Goal: Task Accomplishment & Management: Manage account settings

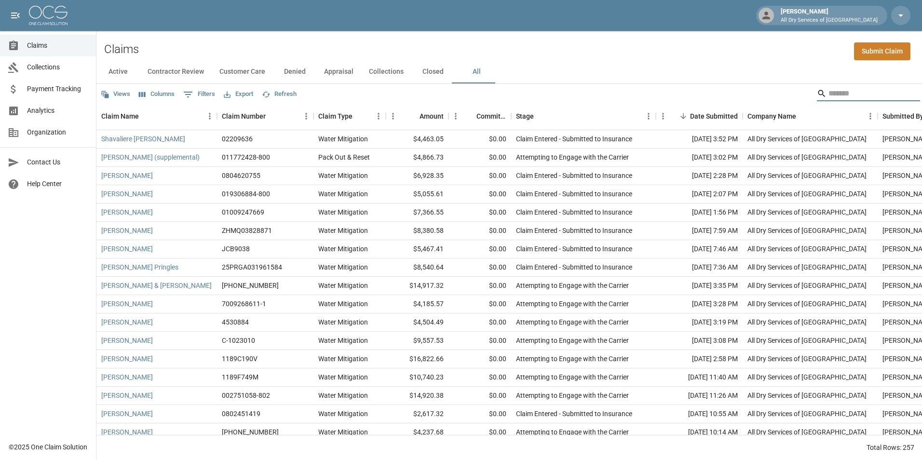
click at [846, 93] on input "Search" at bounding box center [867, 93] width 77 height 15
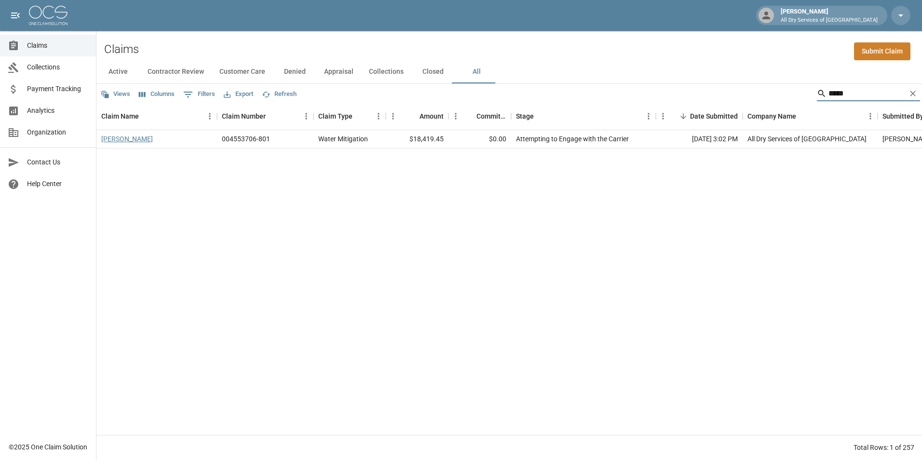
type input "*****"
click at [138, 138] on link "[PERSON_NAME]" at bounding box center [127, 139] width 52 height 10
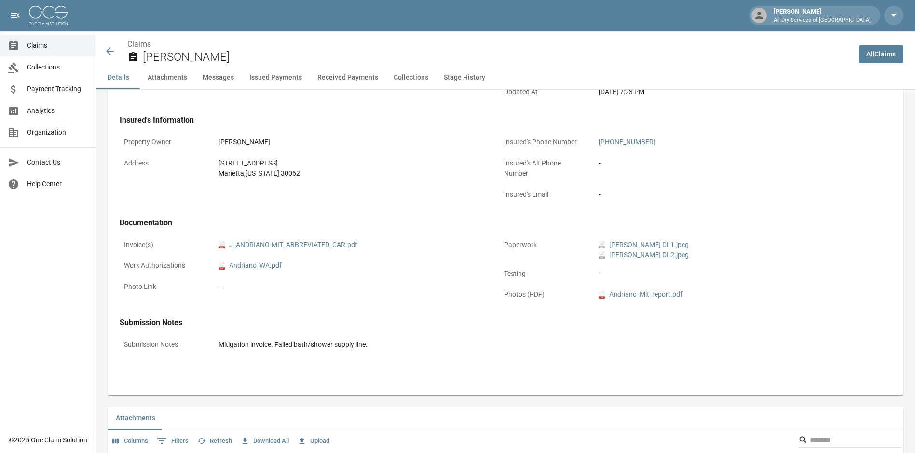
scroll to position [289, 0]
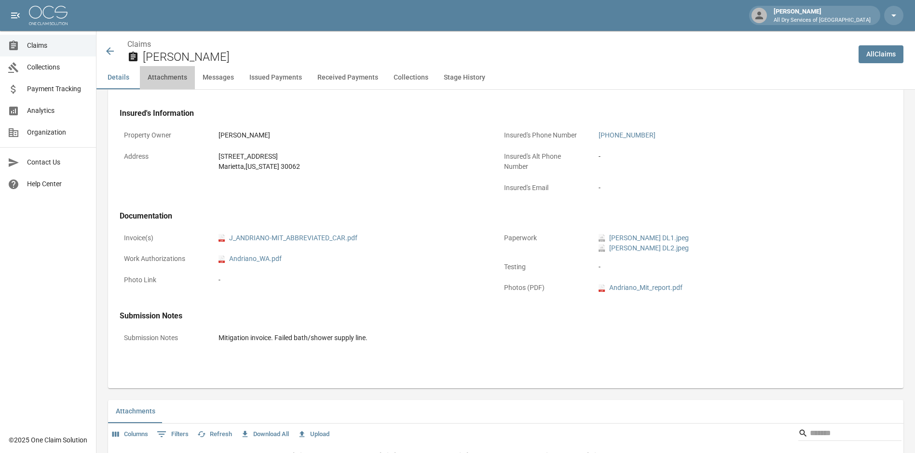
click at [173, 72] on button "Attachments" at bounding box center [167, 77] width 55 height 23
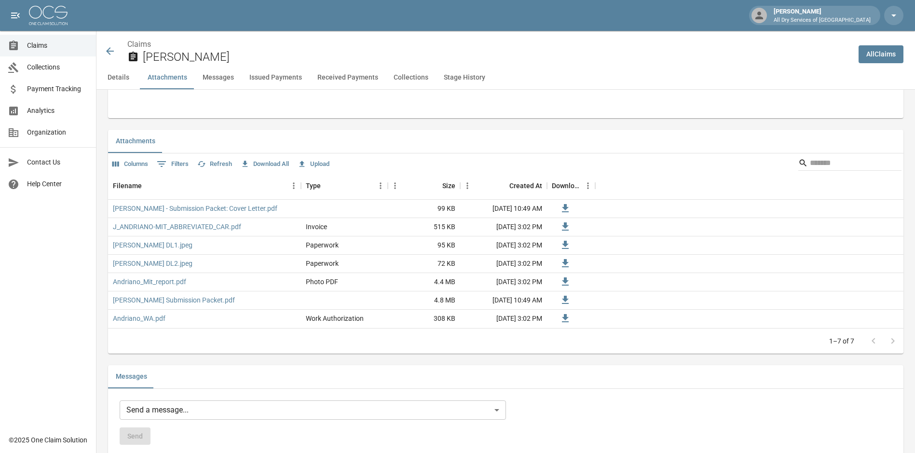
scroll to position [569, 0]
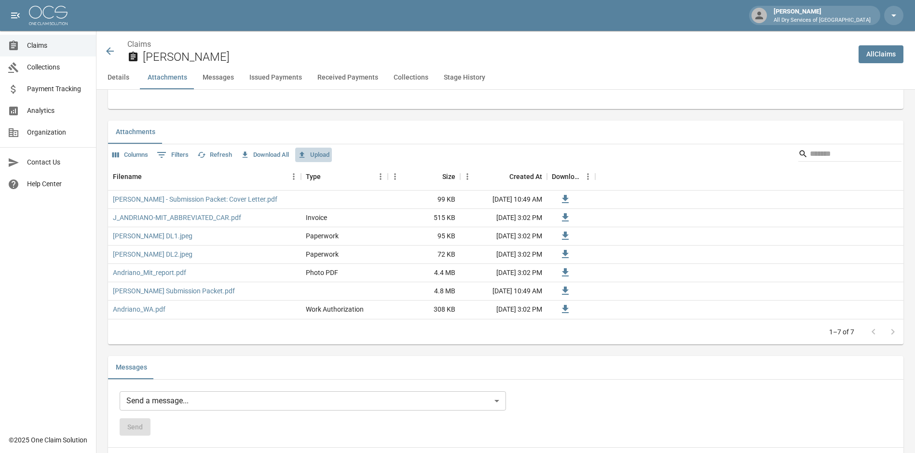
click at [324, 157] on button "Upload" at bounding box center [313, 155] width 37 height 15
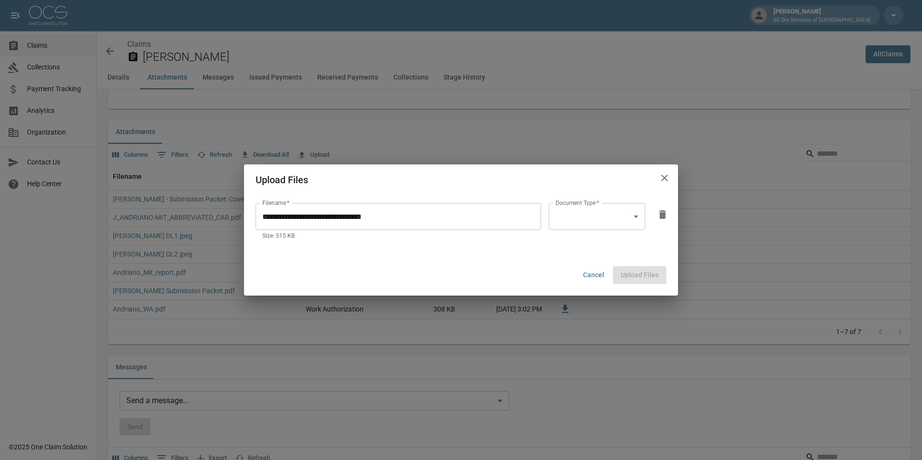
click at [630, 217] on body "[PERSON_NAME] All Dry Services of Atlanta Claims Collections Payment Tracking A…" at bounding box center [461, 420] width 922 height 1979
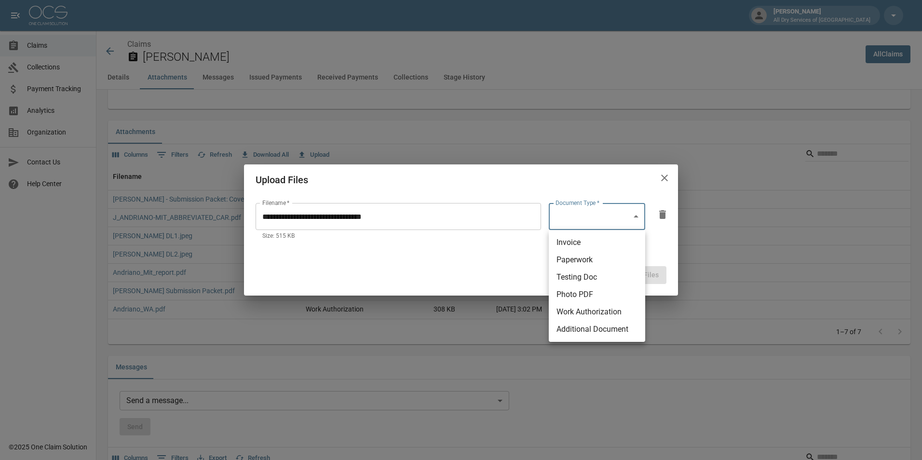
click at [619, 238] on li "Invoice" at bounding box center [597, 242] width 96 height 17
type input "********"
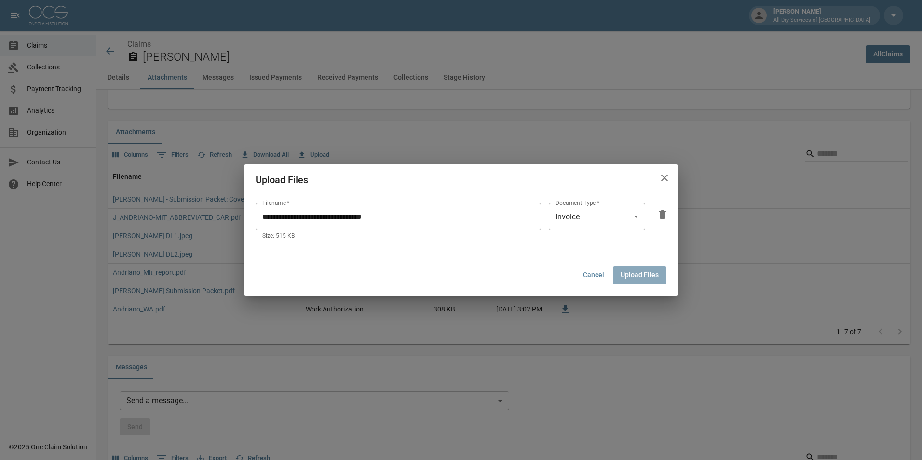
click at [642, 273] on button "Upload Files" at bounding box center [640, 275] width 54 height 18
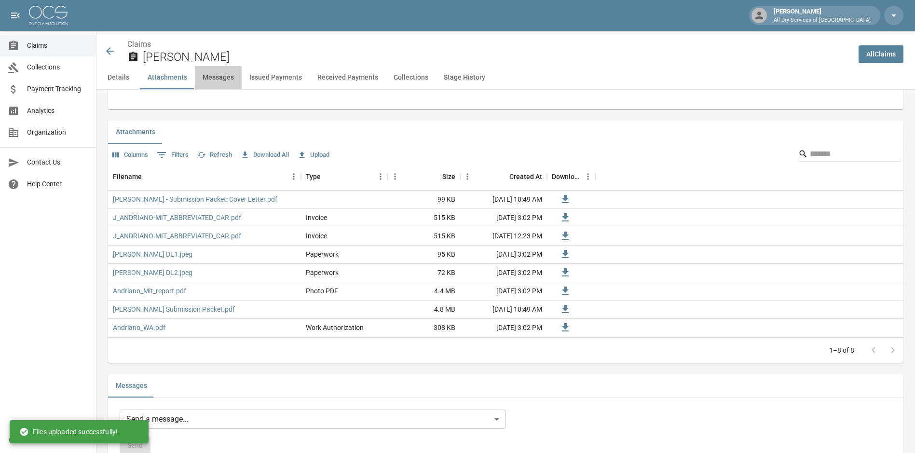
click at [220, 82] on button "Messages" at bounding box center [218, 77] width 47 height 23
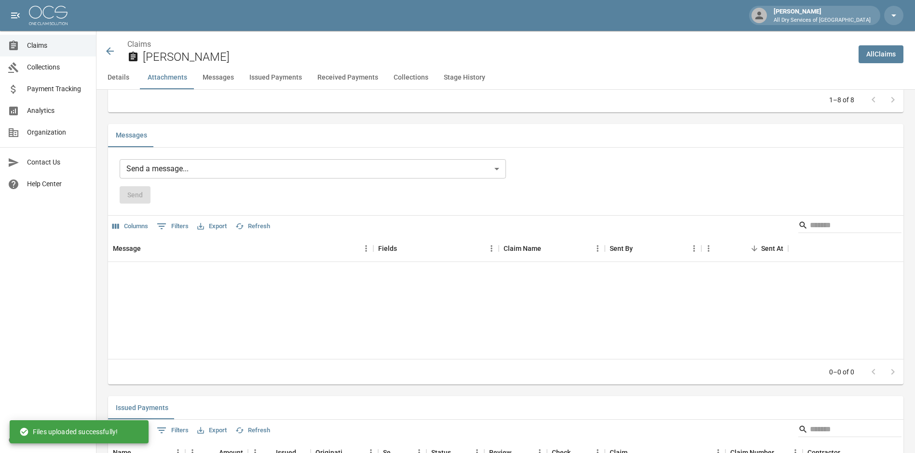
scroll to position [823, 0]
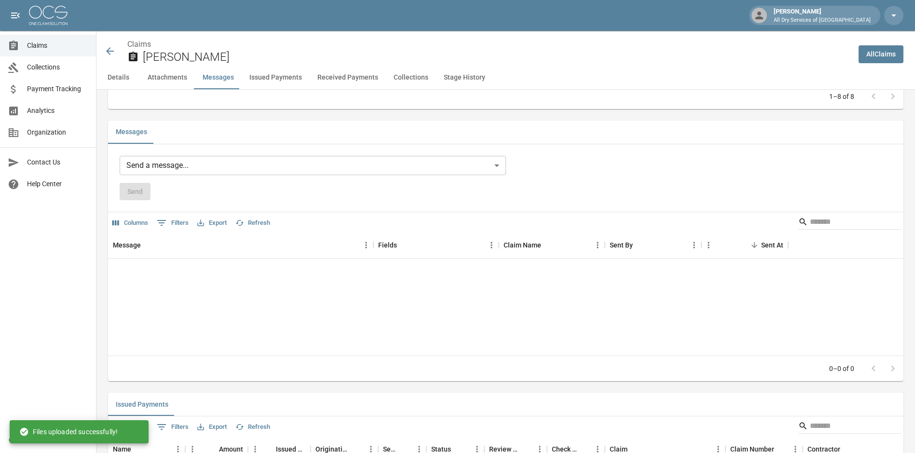
click at [173, 164] on body "[PERSON_NAME] All Dry Services of Atlanta Claims Collections Payment Tracking A…" at bounding box center [457, 175] width 915 height 1997
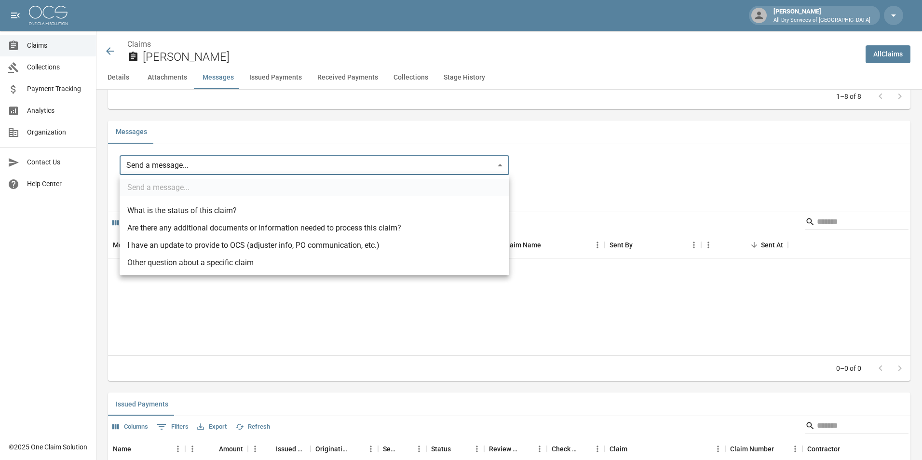
click at [199, 249] on li "I have an update to provide to OCS (adjuster info, PO communication, etc.)" at bounding box center [315, 245] width 390 height 17
type input "**********"
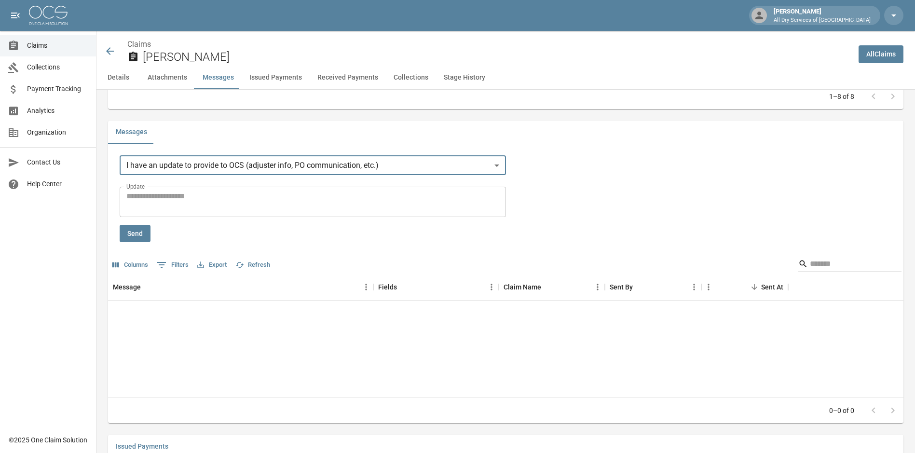
click at [167, 195] on textarea "Update" at bounding box center [312, 202] width 373 height 22
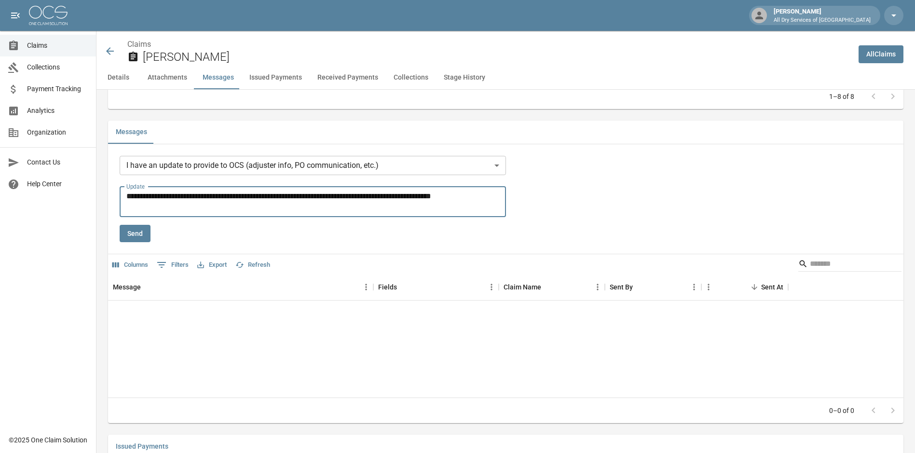
click at [395, 198] on textarea "**********" at bounding box center [314, 202] width 376 height 22
click at [182, 205] on textarea "**********" at bounding box center [314, 202] width 376 height 22
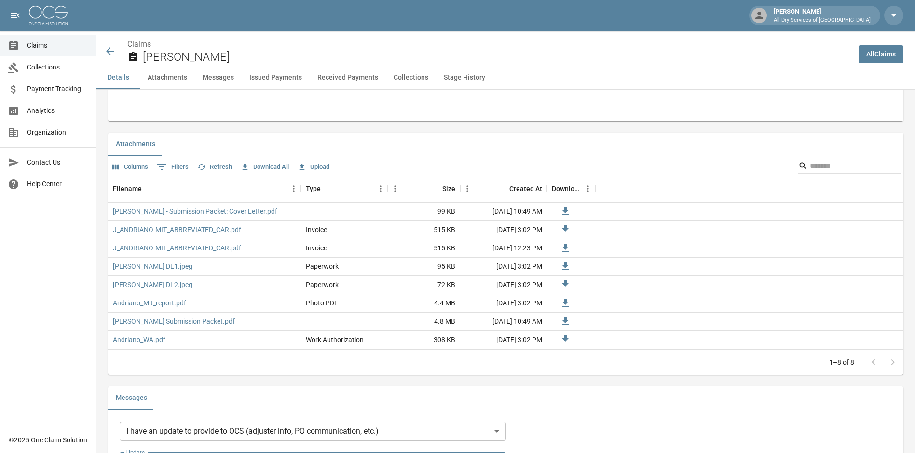
scroll to position [724, 0]
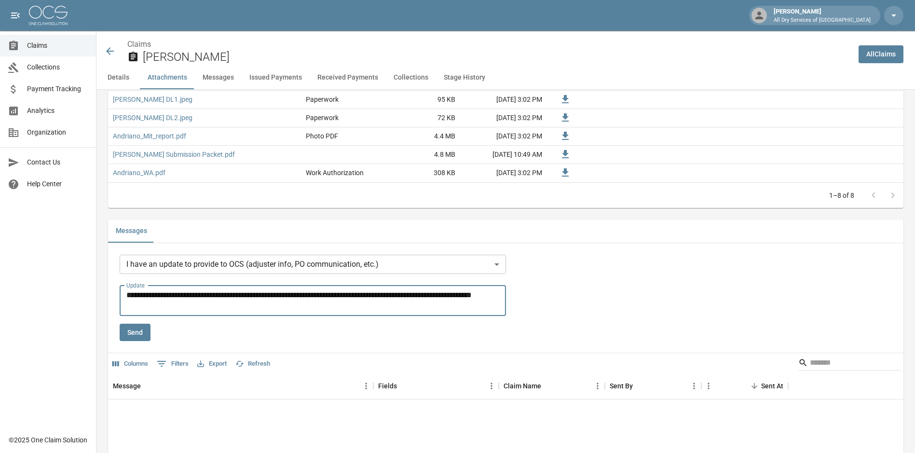
type textarea "**********"
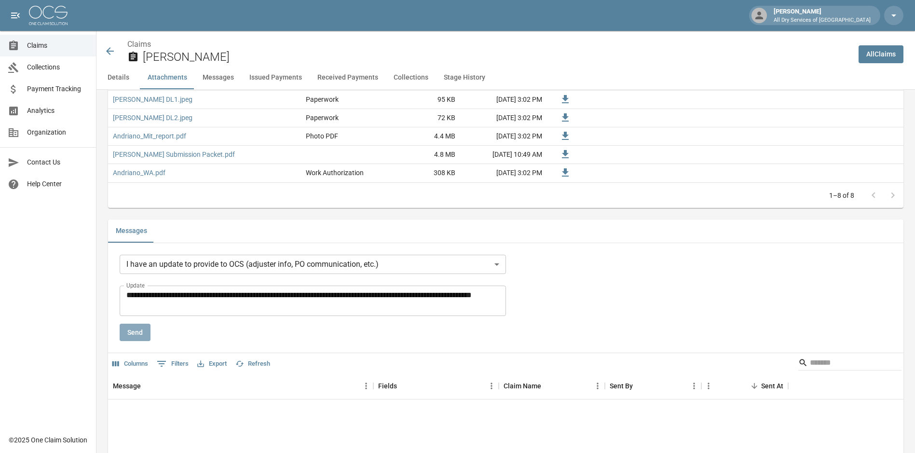
click at [137, 333] on button "Send" at bounding box center [135, 333] width 31 height 18
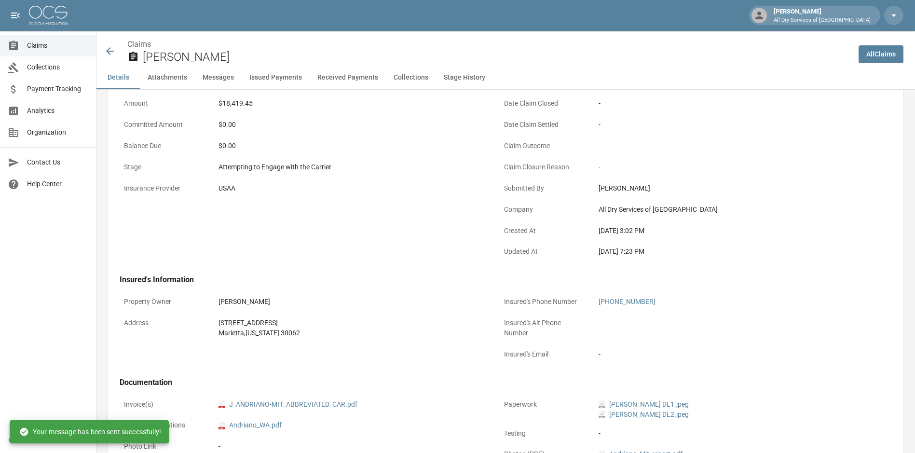
scroll to position [96, 0]
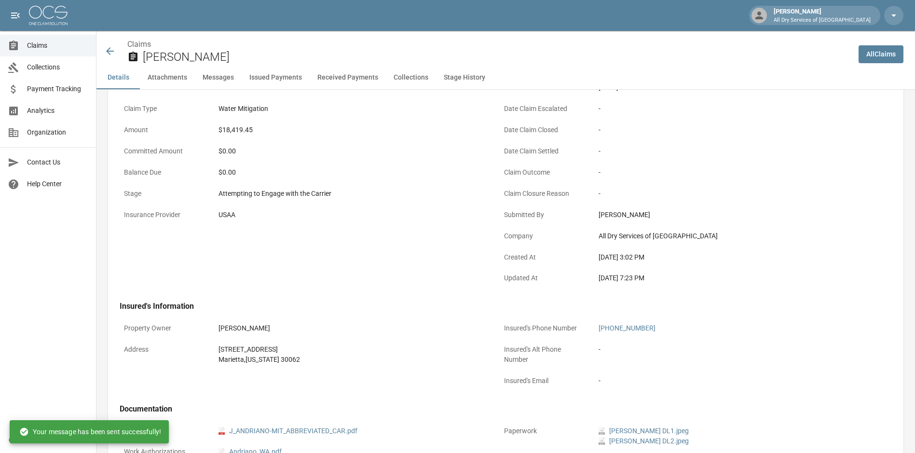
click at [238, 132] on div "$18,419.45" at bounding box center [351, 130] width 265 height 10
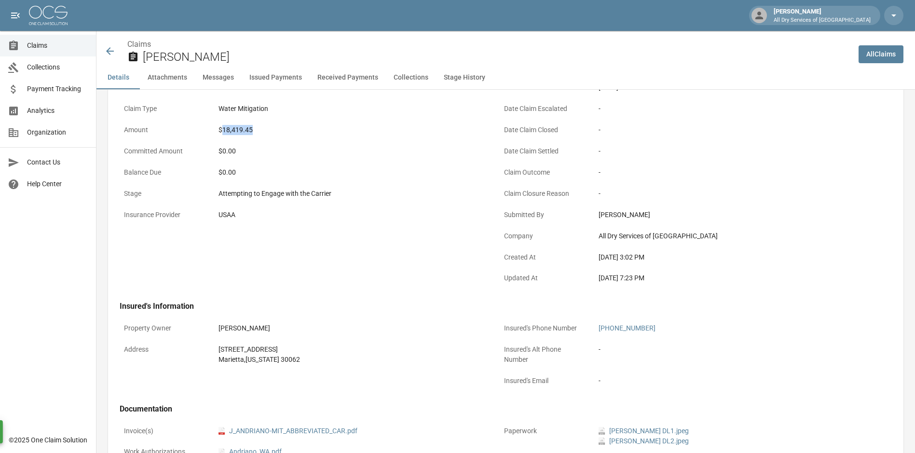
drag, startPoint x: 238, startPoint y: 132, endPoint x: 322, endPoint y: 126, distance: 84.1
click at [303, 127] on div "$18,419.45" at bounding box center [351, 130] width 265 height 10
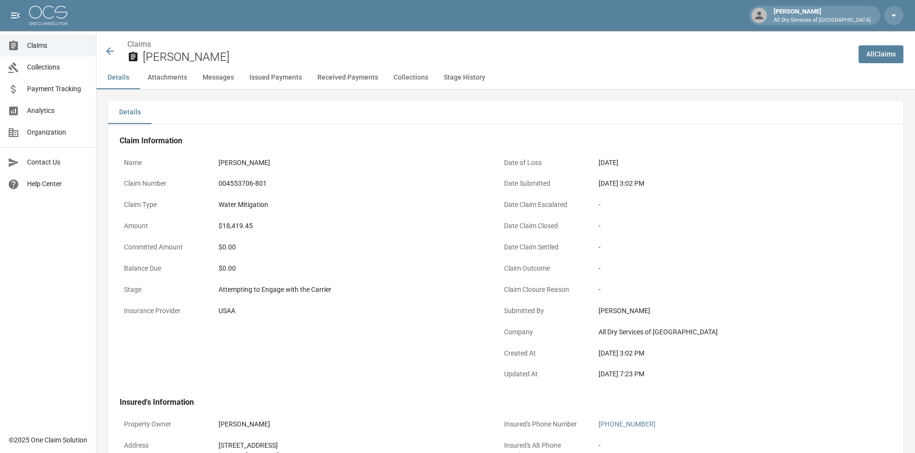
scroll to position [0, 0]
click at [341, 147] on div "Name [PERSON_NAME] Claim Number 004553706-801 Claim Type Water Mitigation Amoun…" at bounding box center [298, 264] width 380 height 245
drag, startPoint x: 341, startPoint y: 147, endPoint x: 414, endPoint y: 189, distance: 84.1
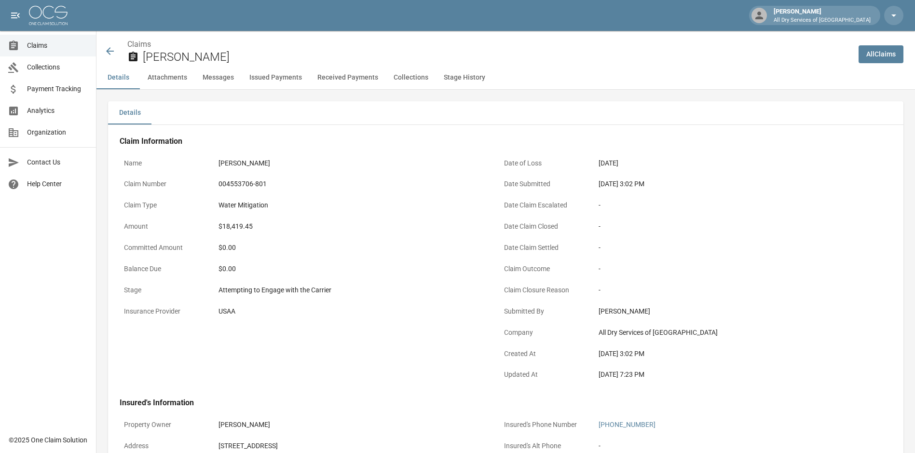
click at [414, 189] on div "004553706-801" at bounding box center [351, 184] width 265 height 10
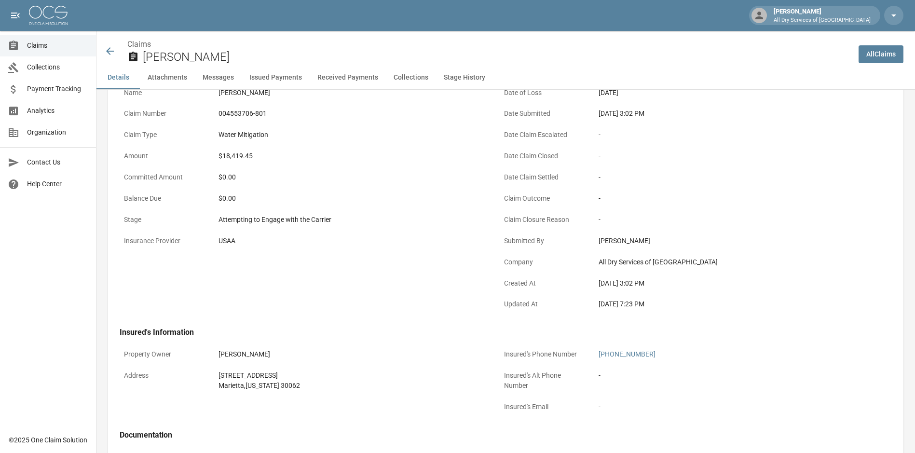
scroll to position [48, 0]
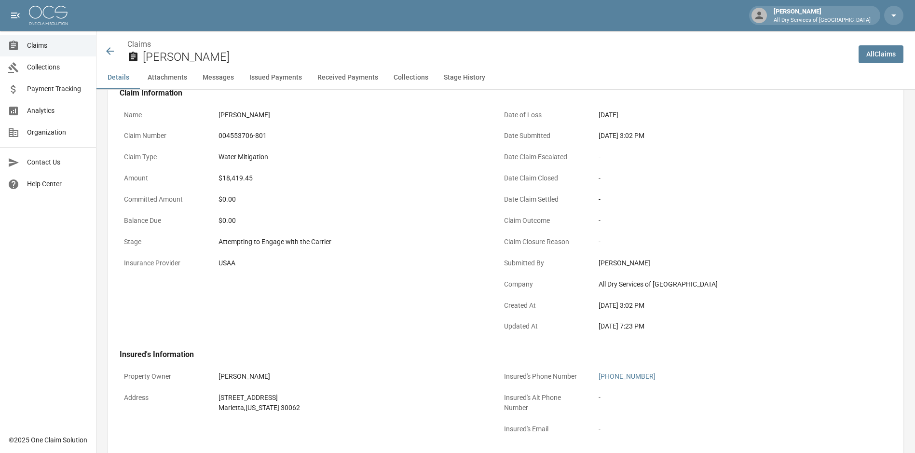
click at [235, 179] on div "$18,419.45" at bounding box center [351, 178] width 265 height 10
drag, startPoint x: 235, startPoint y: 179, endPoint x: 364, endPoint y: 161, distance: 130.6
click at [364, 161] on div "Water Mitigation" at bounding box center [351, 157] width 265 height 10
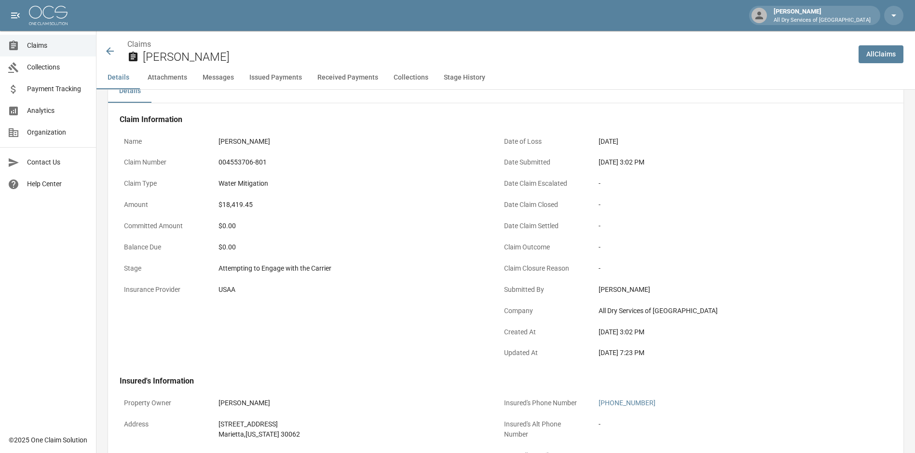
scroll to position [0, 0]
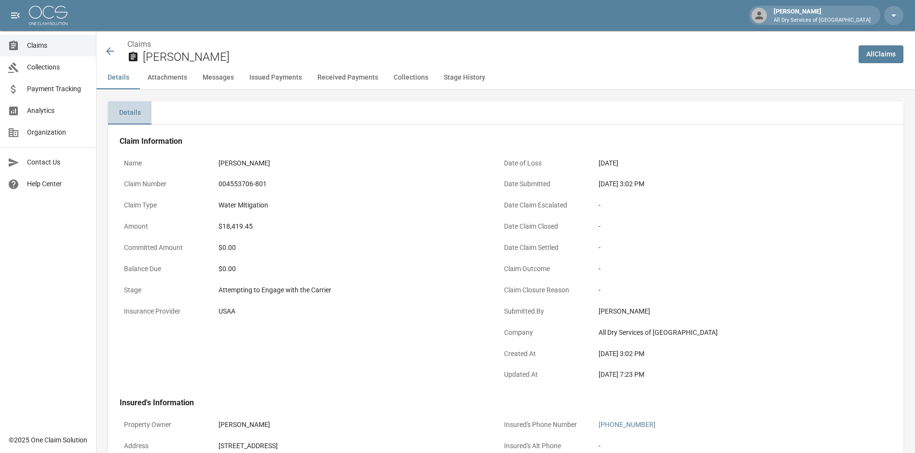
click at [129, 113] on button "Details" at bounding box center [129, 112] width 43 height 23
click at [245, 230] on div "$18,419.45" at bounding box center [351, 226] width 265 height 10
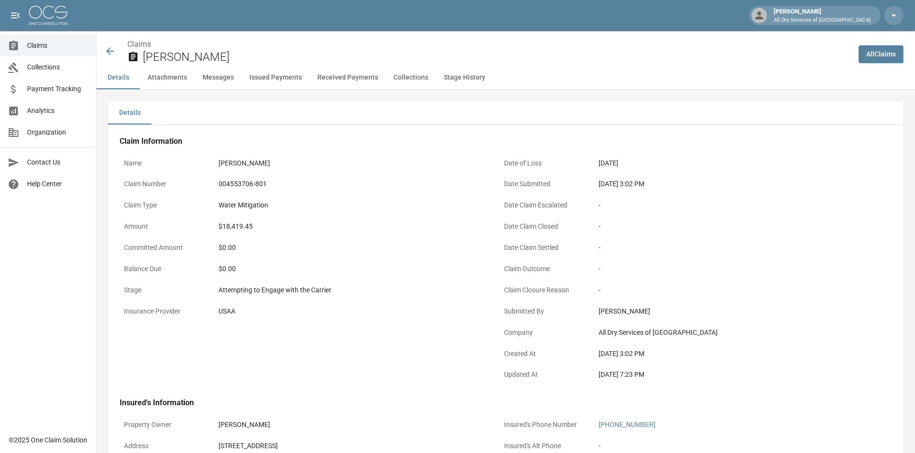
drag, startPoint x: 245, startPoint y: 230, endPoint x: 328, endPoint y: 211, distance: 84.6
click at [327, 212] on div "Water Mitigation" at bounding box center [351, 205] width 274 height 19
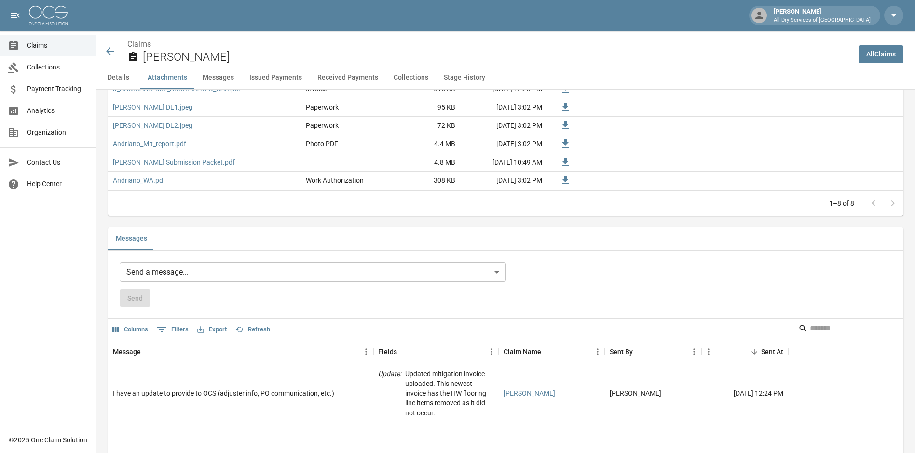
scroll to position [820, 0]
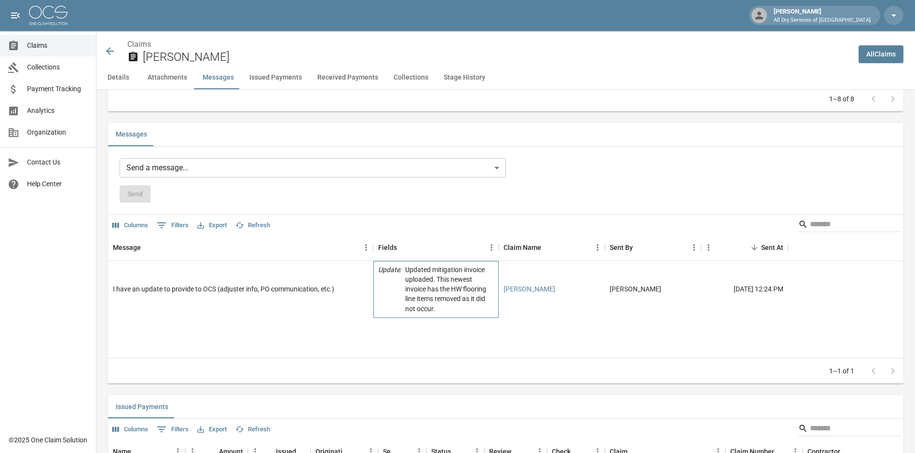
click at [423, 280] on p "Updated mitigation invoice uploaded. This newest invoice has the HW flooring li…" at bounding box center [449, 289] width 89 height 48
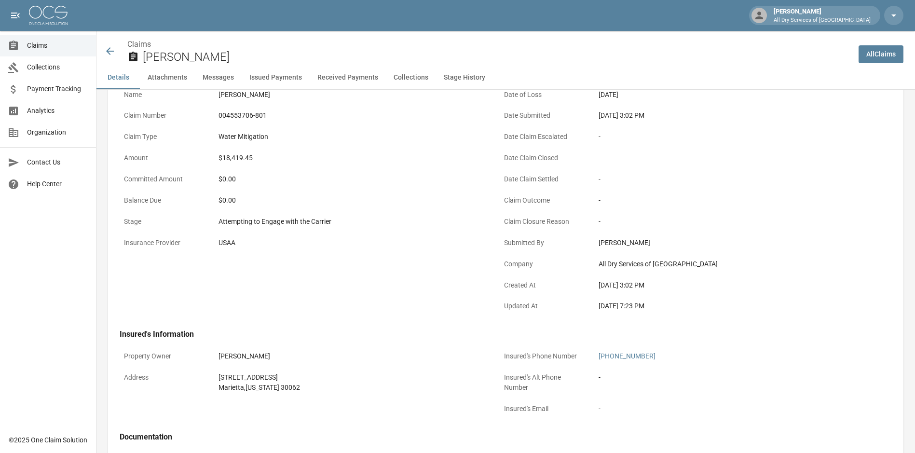
scroll to position [0, 0]
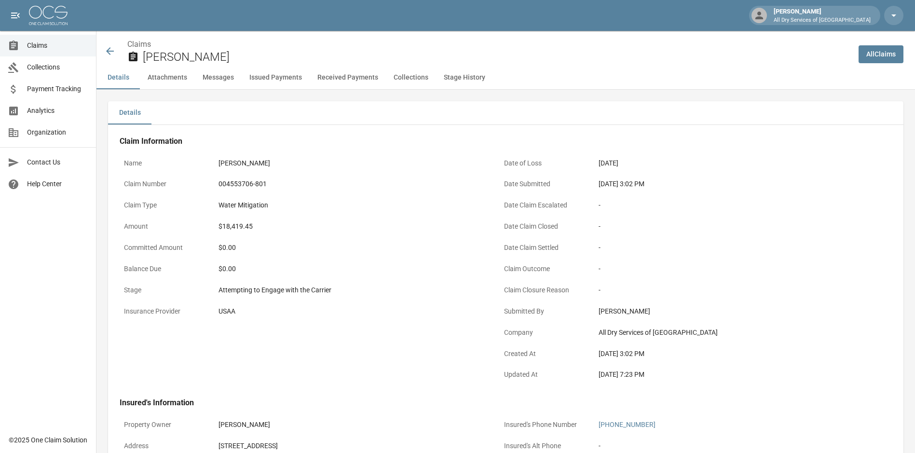
click at [324, 211] on div "Water Mitigation" at bounding box center [351, 205] width 274 height 19
click at [246, 228] on div "$18,419.45" at bounding box center [351, 226] width 265 height 10
click at [179, 78] on button "Attachments" at bounding box center [167, 77] width 55 height 23
drag, startPoint x: 230, startPoint y: 228, endPoint x: 441, endPoint y: 179, distance: 216.4
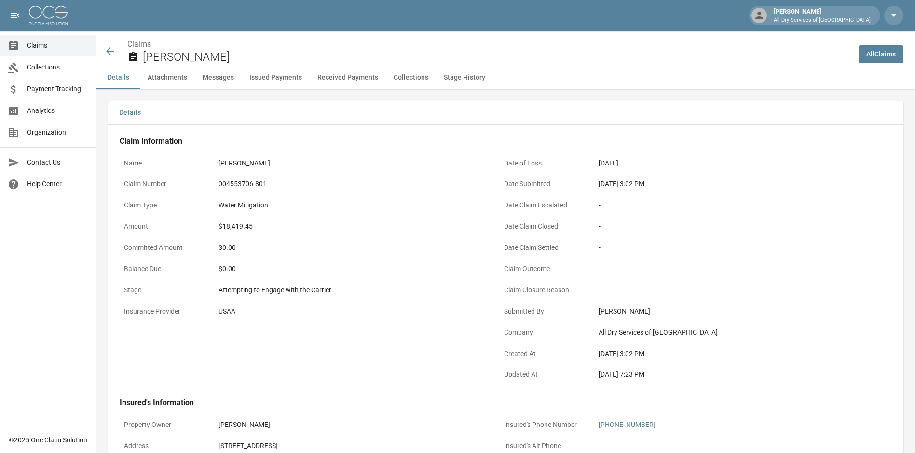
click at [441, 179] on div "004553706-801" at bounding box center [351, 184] width 265 height 10
click at [246, 231] on div "$18,419.45" at bounding box center [351, 226] width 265 height 10
click at [246, 227] on div "$18,419.45" at bounding box center [351, 226] width 265 height 10
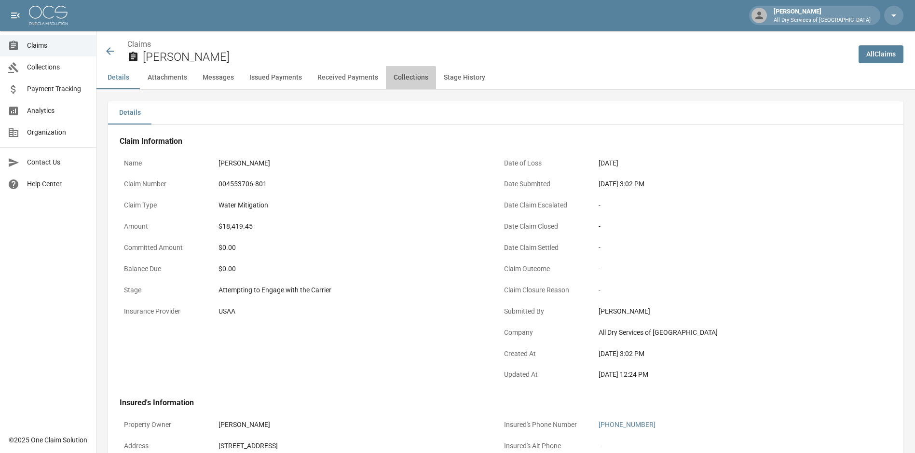
click at [400, 79] on button "Collections" at bounding box center [411, 77] width 50 height 23
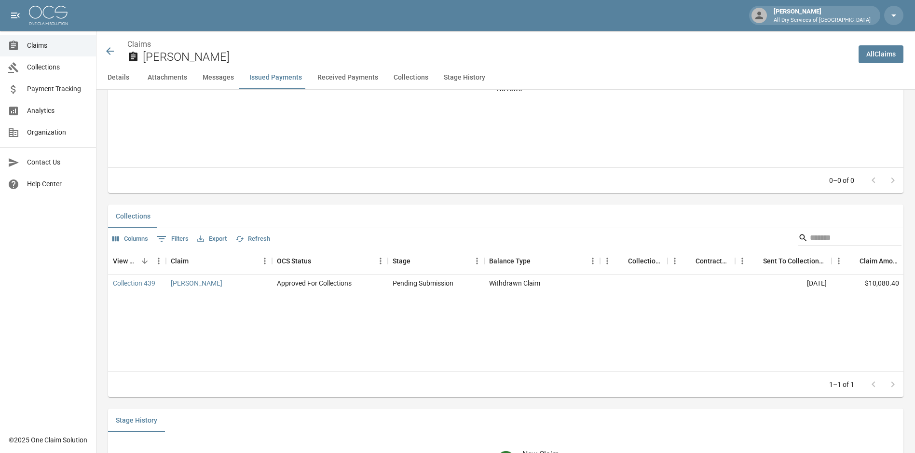
scroll to position [1503, 0]
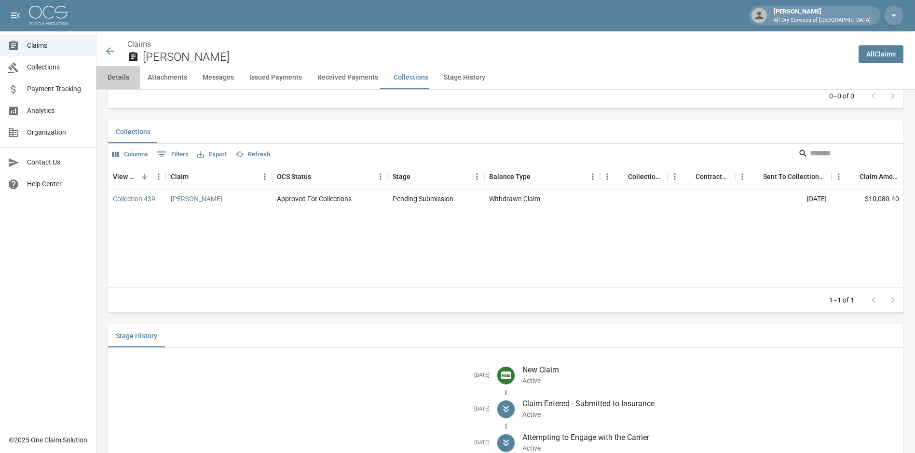
click at [121, 76] on button "Details" at bounding box center [117, 77] width 43 height 23
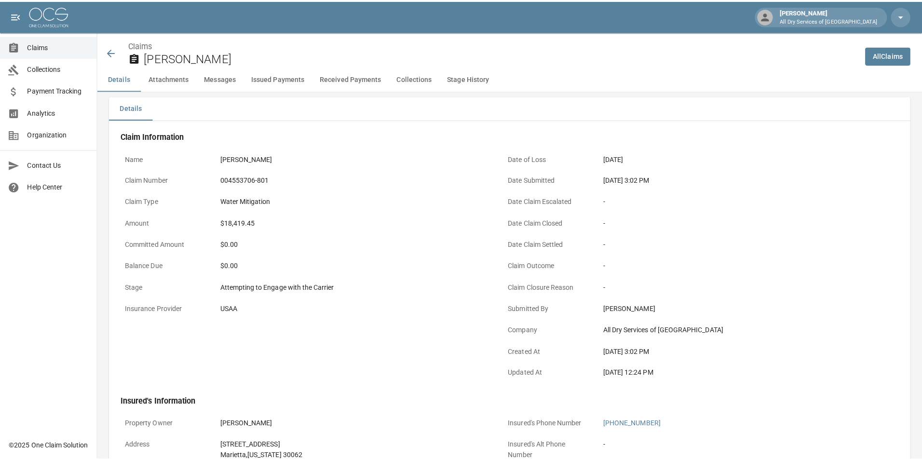
scroll to position [0, 0]
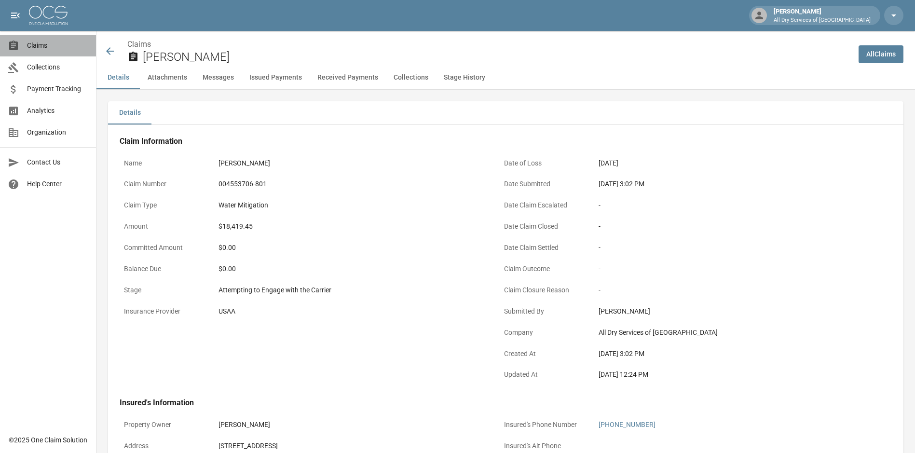
click at [51, 43] on span "Claims" at bounding box center [57, 46] width 61 height 10
